Goal: Browse casually: Explore the website without a specific task or goal

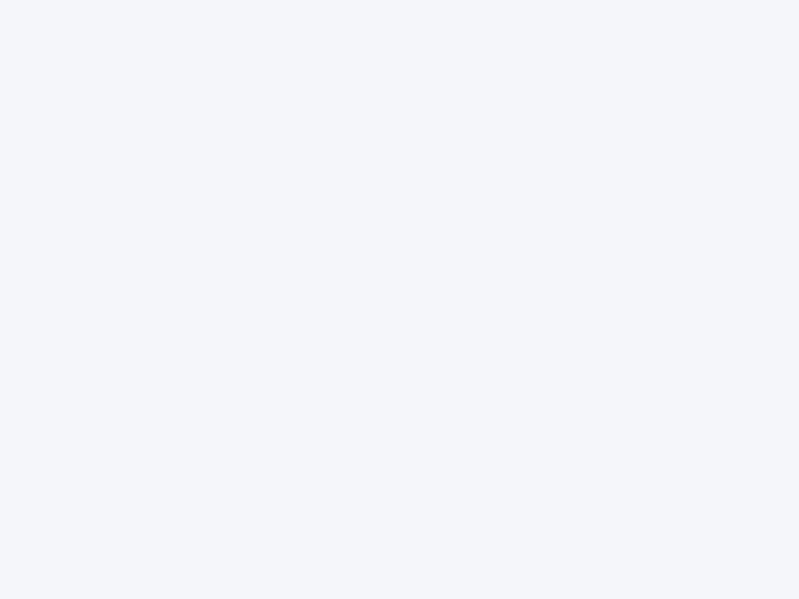
click at [400, 300] on div at bounding box center [399, 299] width 799 height 599
